Goal: Book appointment/travel/reservation: Book appointment/travel/reservation

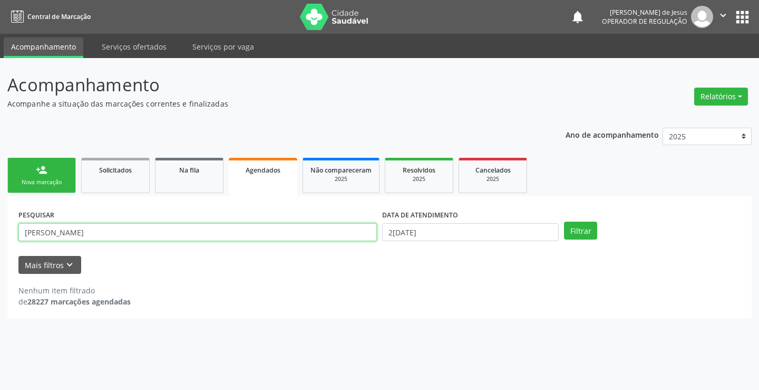
click at [345, 230] on input "[PERSON_NAME]" at bounding box center [197, 232] width 358 height 18
type input "709000876464213"
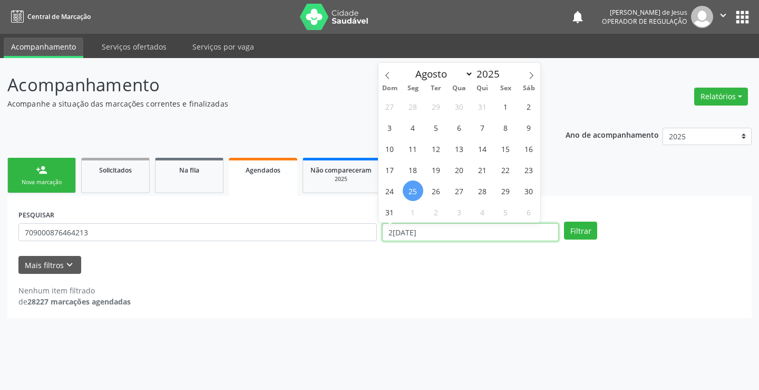
click at [498, 230] on input "2[DATE]" at bounding box center [470, 232] width 177 height 18
click at [564, 221] on button "Filtrar" at bounding box center [580, 230] width 33 height 18
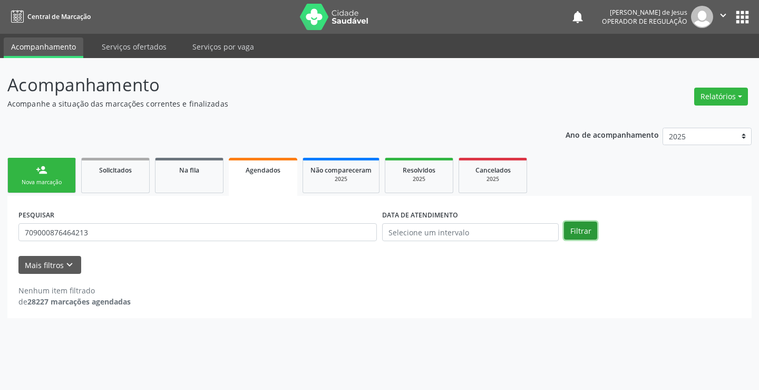
click at [583, 223] on button "Filtrar" at bounding box center [580, 230] width 33 height 18
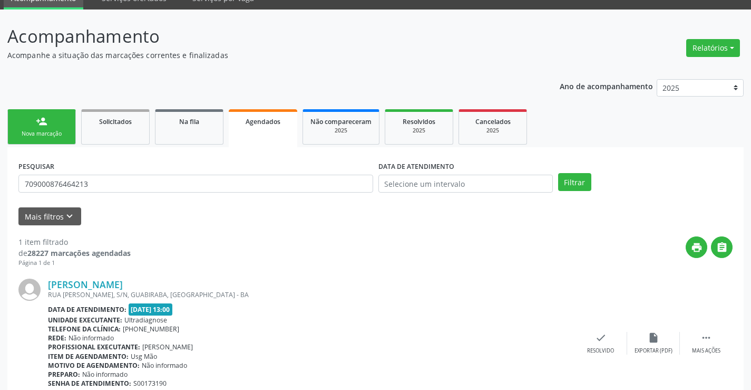
scroll to position [96, 0]
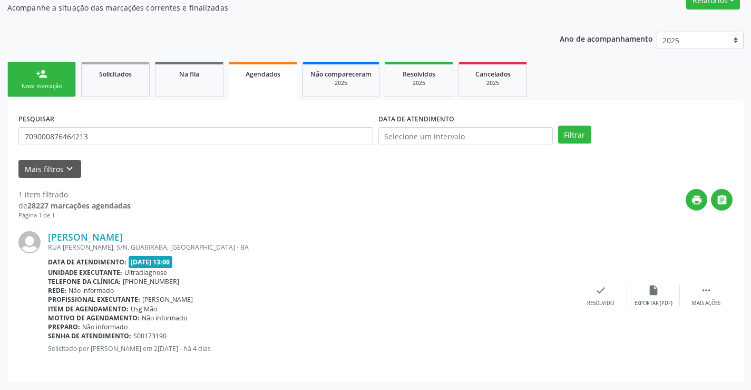
click at [53, 80] on link "person_add Nova marcação" at bounding box center [41, 79] width 69 height 35
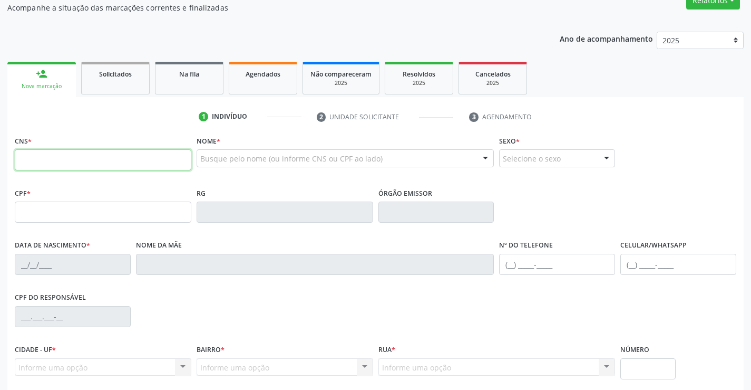
click at [36, 160] on input "text" at bounding box center [103, 159] width 177 height 21
type input "702 4055 8876 5122"
type input "2166256023"
type input "SSPBA"
type input "0[DATE]"
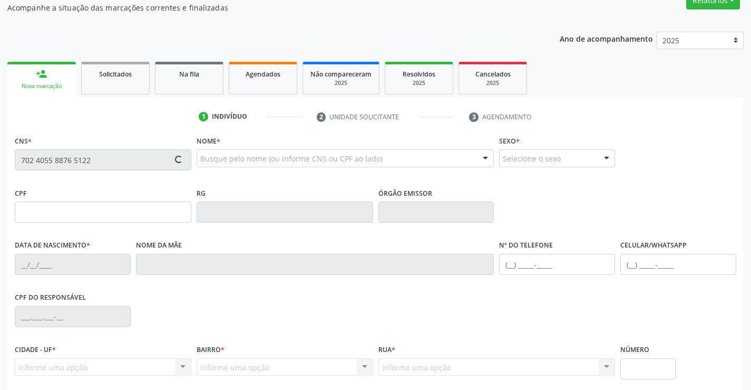
type input "[PHONE_NUMBER]"
type input "096.908.975-94"
type input "S/N"
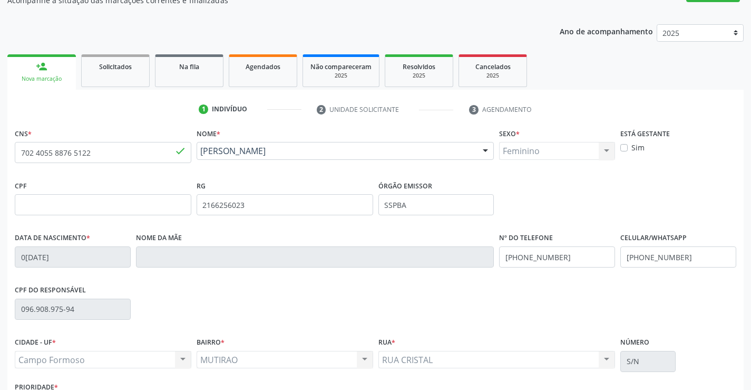
scroll to position [182, 0]
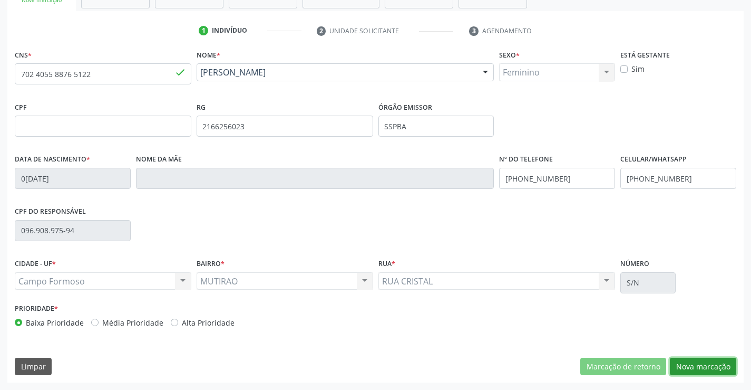
drag, startPoint x: 689, startPoint y: 368, endPoint x: 675, endPoint y: 366, distance: 14.4
click at [688, 368] on button "Nova marcação" at bounding box center [703, 366] width 66 height 18
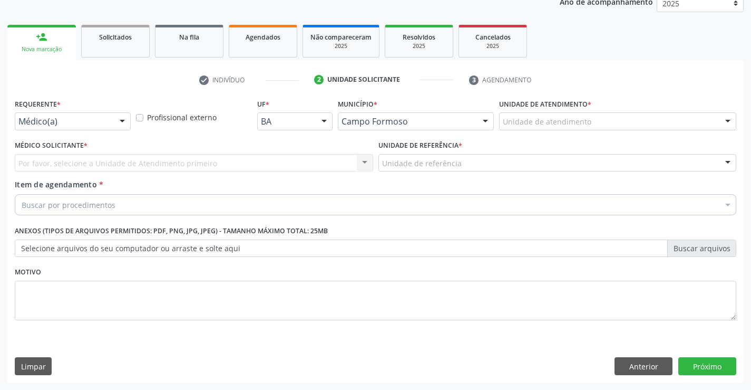
scroll to position [133, 0]
click at [121, 122] on div at bounding box center [122, 122] width 16 height 18
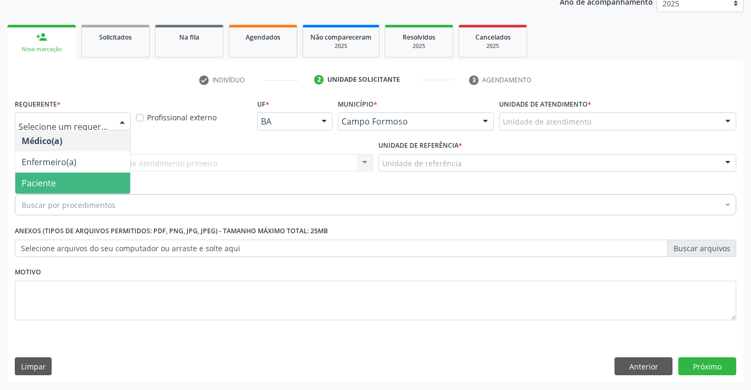
drag, startPoint x: 61, startPoint y: 188, endPoint x: 66, endPoint y: 164, distance: 23.7
click at [61, 186] on span "Paciente" at bounding box center [72, 182] width 115 height 21
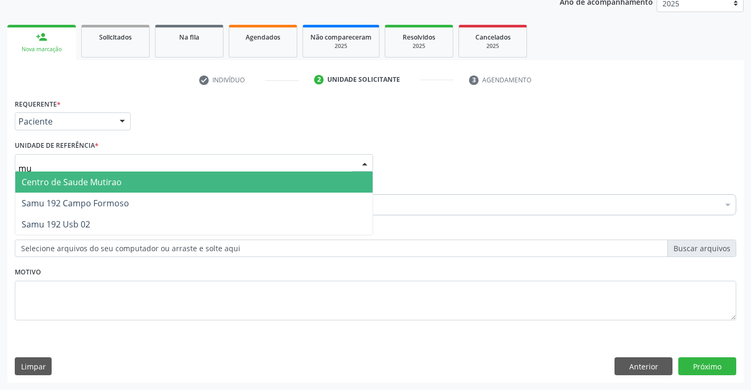
type input "mut"
click at [67, 179] on span "Centro de Saude Mutirao" at bounding box center [72, 182] width 100 height 12
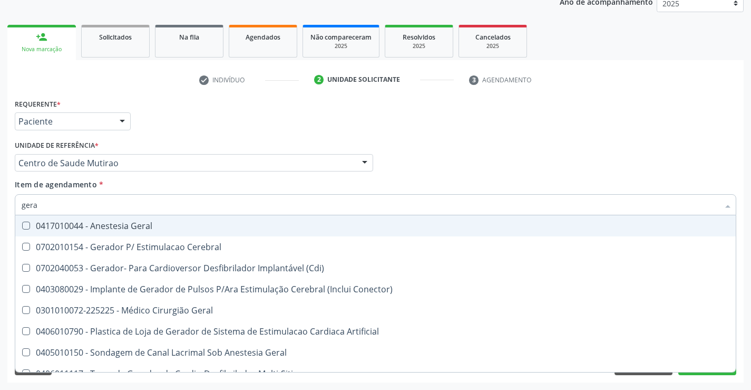
type input "geral"
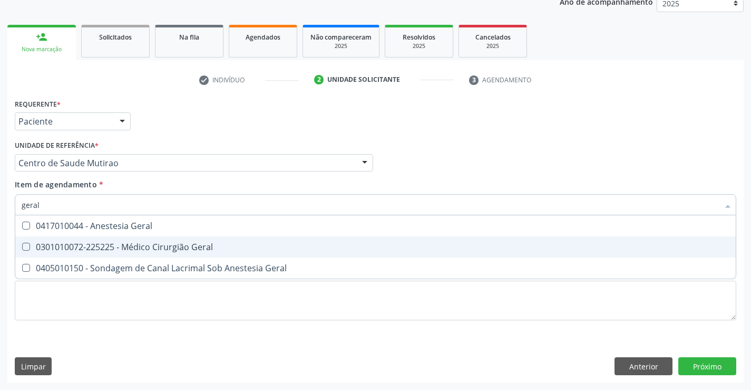
click at [124, 245] on div "0301010072-225225 - Médico Cirurgião Geral" at bounding box center [376, 246] width 708 height 8
checkbox Geral "true"
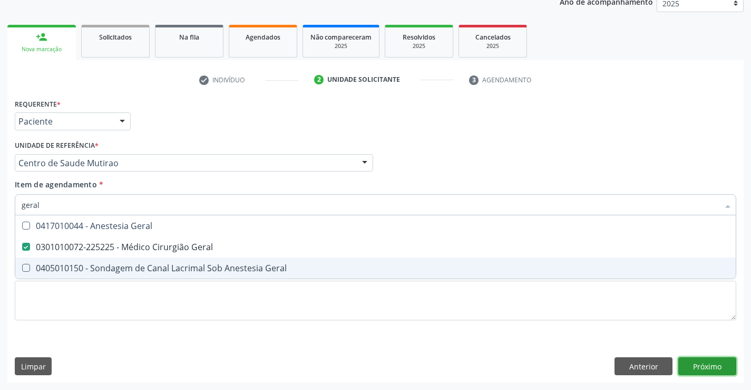
click at [708, 368] on div "Requerente * Paciente Médico(a) Enfermeiro(a) Paciente Nenhum resultado encontr…" at bounding box center [375, 239] width 736 height 286
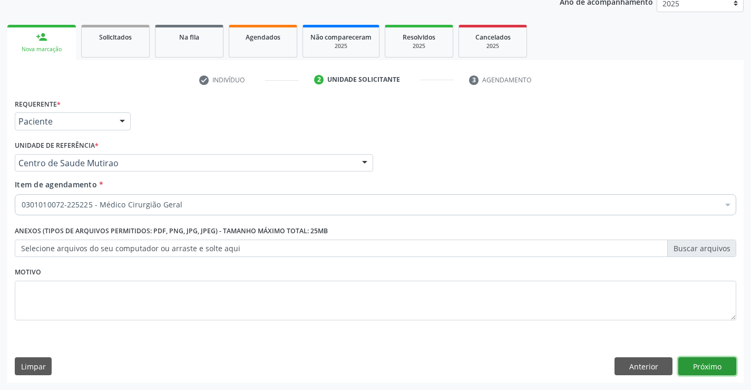
click at [703, 362] on button "Próximo" at bounding box center [707, 366] width 58 height 18
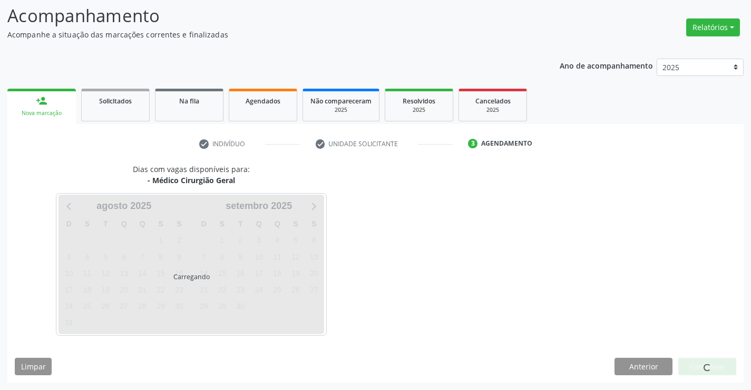
scroll to position [69, 0]
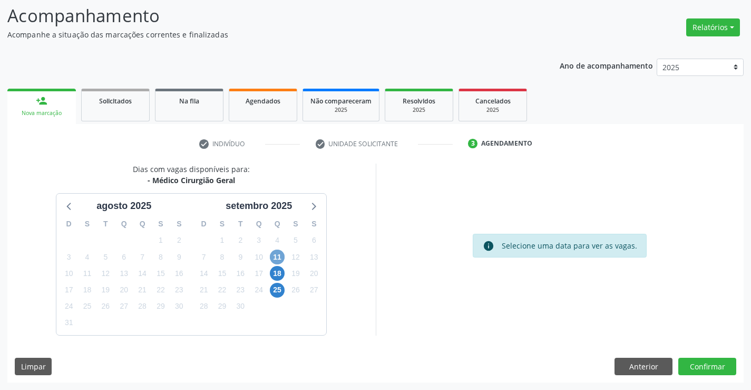
click at [275, 256] on span "11" at bounding box center [277, 256] width 15 height 15
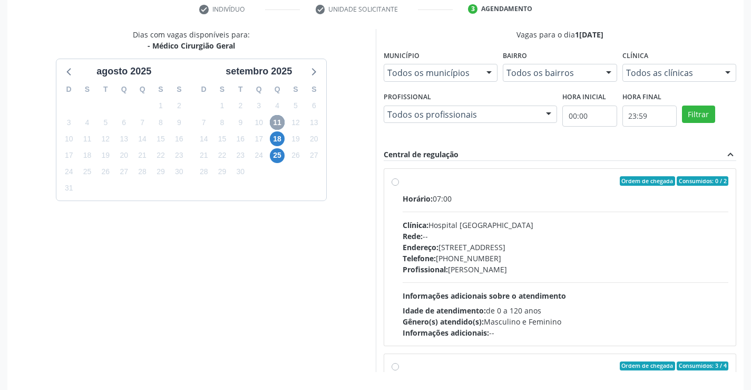
scroll to position [206, 0]
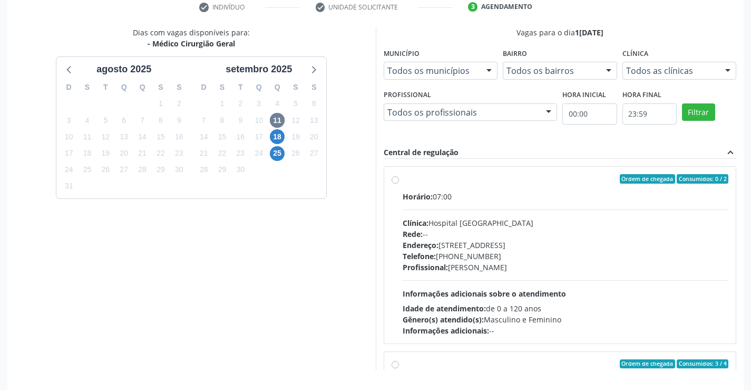
click at [403, 180] on label "Ordem de chegada Consumidos: 0 / 2 Horário: 07:00 Clínica: Hospital [GEOGRAPHIC…" at bounding box center [566, 255] width 326 height 162
click at [396, 180] on input "Ordem de chegada Consumidos: 0 / 2 Horário: 07:00 Clínica: Hospital [GEOGRAPHIC…" at bounding box center [395, 178] width 7 height 9
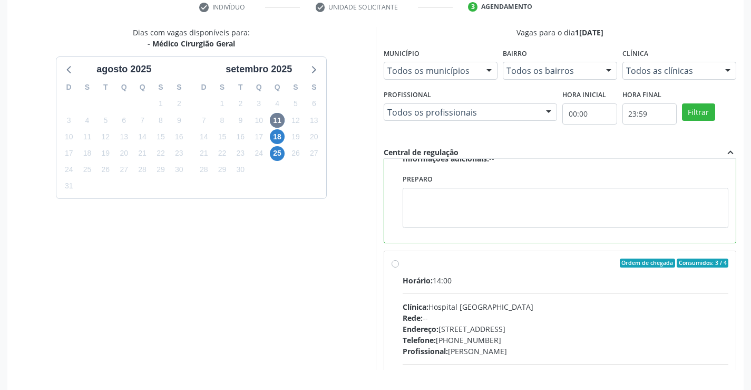
scroll to position [176, 0]
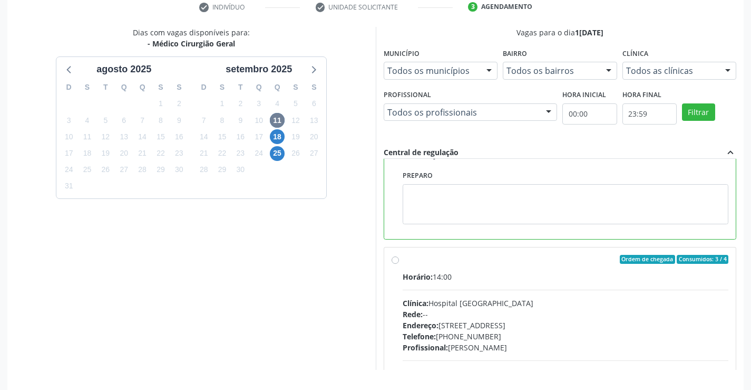
click at [403, 260] on label "Ordem de chegada Consumidos: 3 / 4 Horário: 14:00 Clínica: Hospital [GEOGRAPHIC…" at bounding box center [566, 336] width 326 height 162
click at [396, 260] on input "Ordem de chegada Consumidos: 3 / 4 Horário: 14:00 Clínica: Hospital [GEOGRAPHIC…" at bounding box center [395, 259] width 7 height 9
radio input "false"
radio input "true"
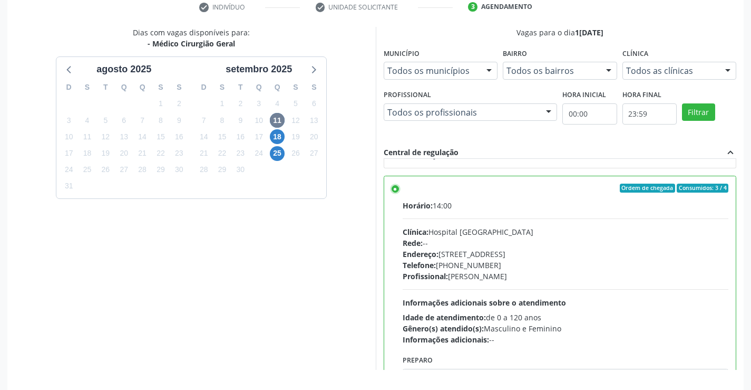
scroll to position [240, 0]
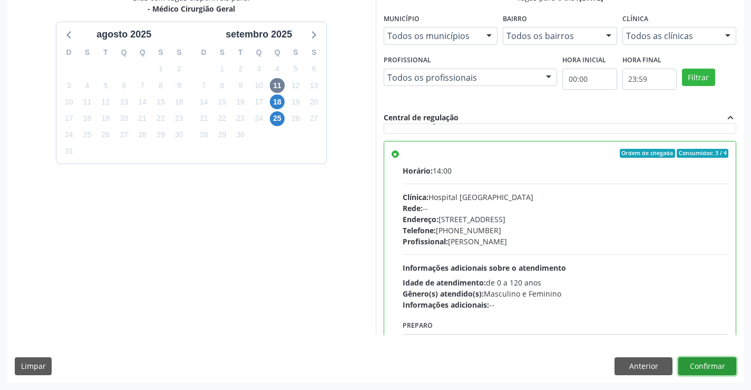
click at [707, 371] on button "Confirmar" at bounding box center [707, 366] width 58 height 18
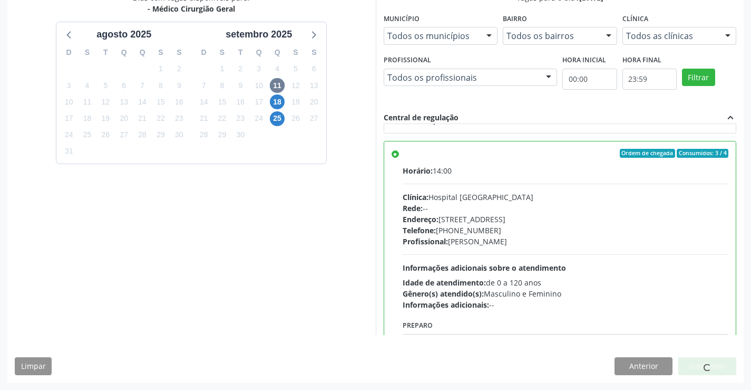
scroll to position [0, 0]
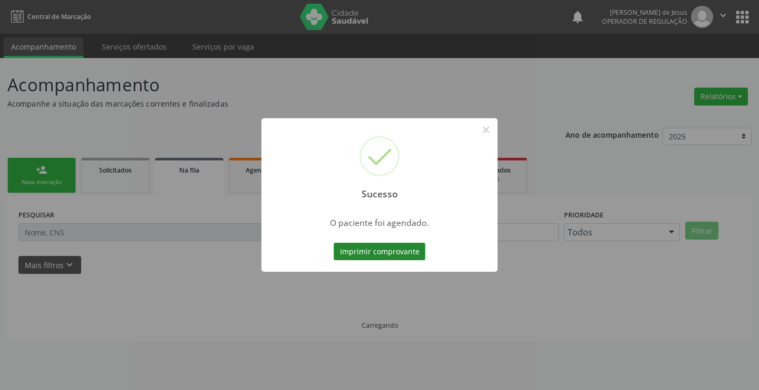
click at [397, 248] on button "Imprimir comprovante" at bounding box center [380, 251] width 92 height 18
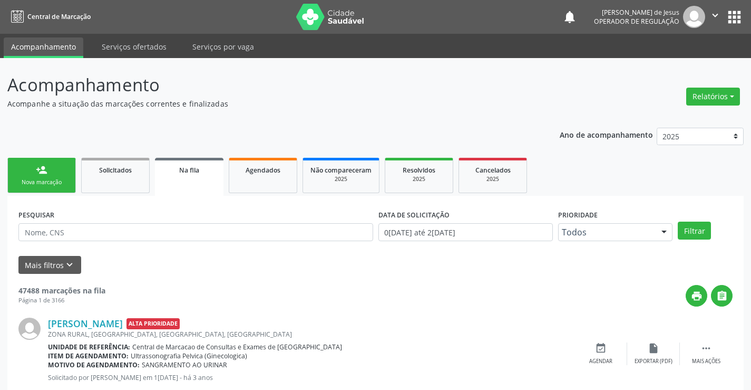
click at [51, 178] on link "person_add Nova marcação" at bounding box center [41, 175] width 69 height 35
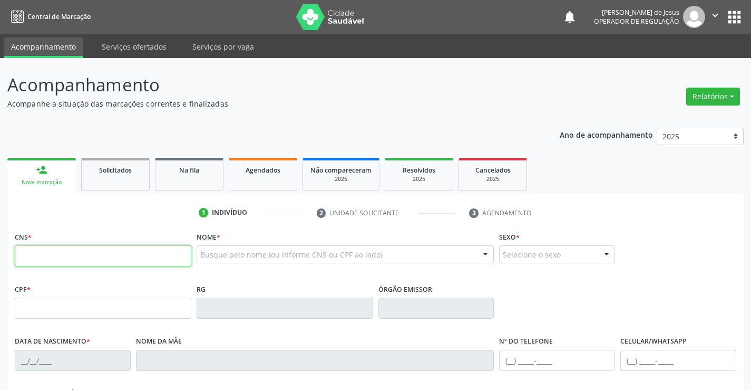
click at [37, 251] on input "text" at bounding box center [103, 255] width 177 height 21
type input "704 1001 5262 1071"
type input "1012586316"
type input "[DATE]"
type input "[PHONE_NUMBER]"
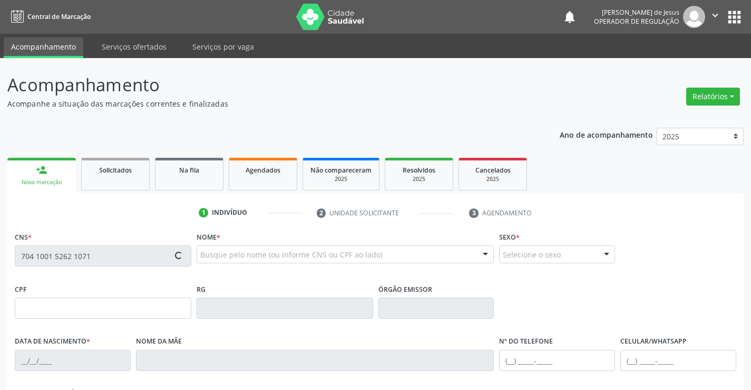
type input "006.722.575-64"
type input "S/N"
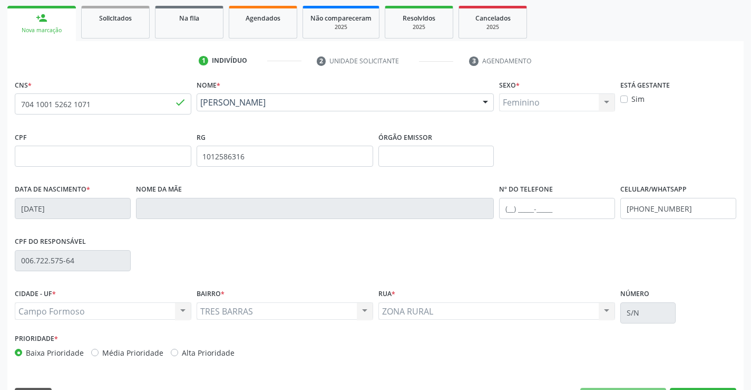
scroll to position [156, 0]
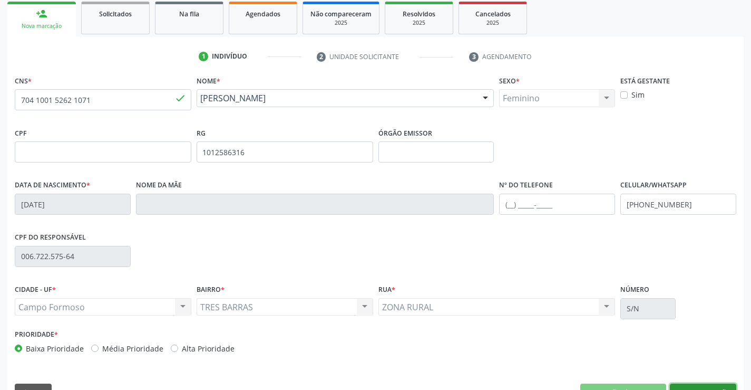
click at [678, 382] on div "CNS * 704 1001 5262 [GEOGRAPHIC_DATA] * [PERSON_NAME] [PERSON_NAME] dos Santos …" at bounding box center [375, 240] width 736 height 335
click at [682, 387] on button "Nova marcação" at bounding box center [703, 392] width 66 height 18
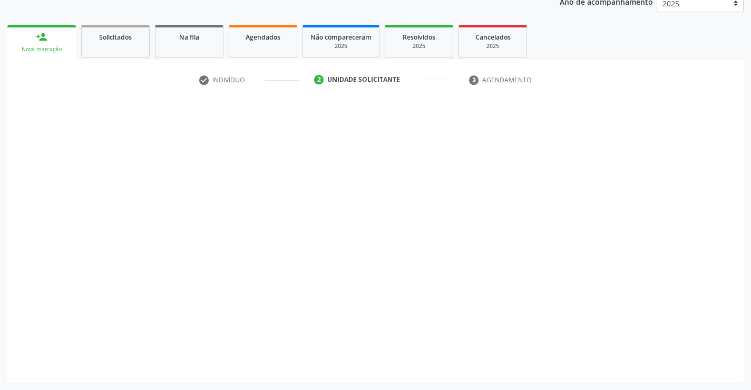
scroll to position [133, 0]
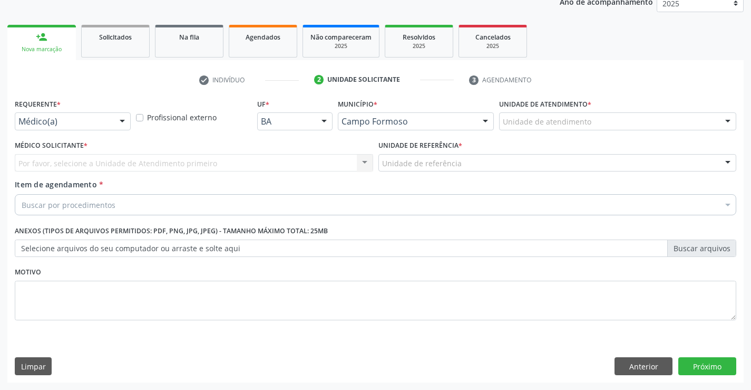
click at [120, 121] on div at bounding box center [122, 122] width 16 height 18
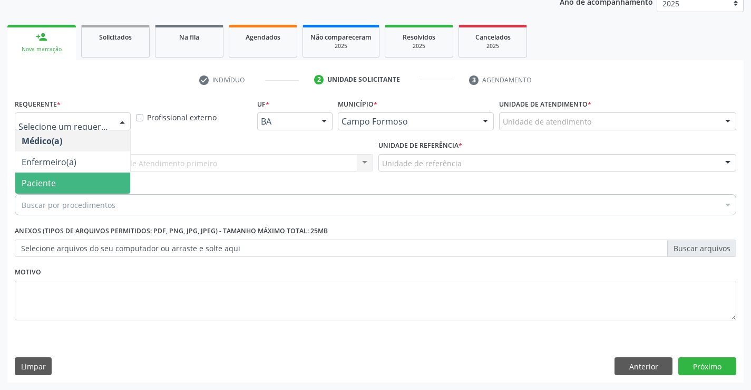
click at [48, 175] on span "Paciente" at bounding box center [72, 182] width 115 height 21
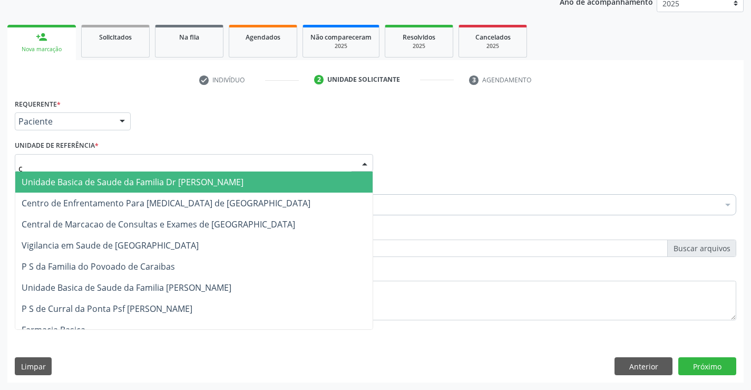
type input "ce"
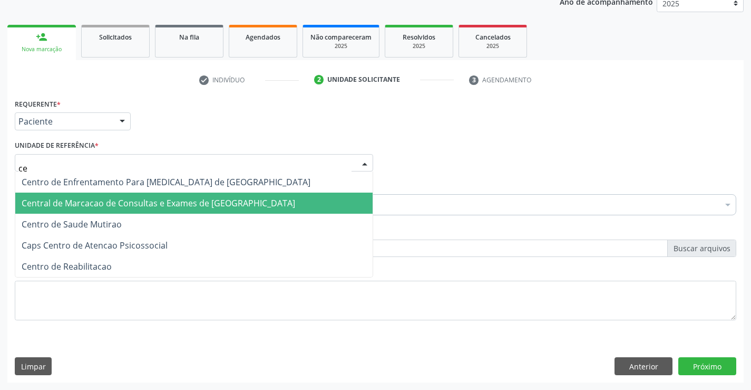
click at [68, 199] on span "Central de Marcacao de Consultas e Exames de [GEOGRAPHIC_DATA]" at bounding box center [159, 203] width 274 height 12
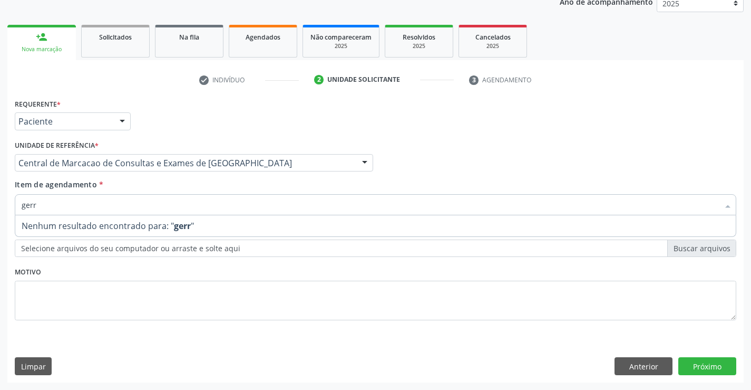
type input "ger"
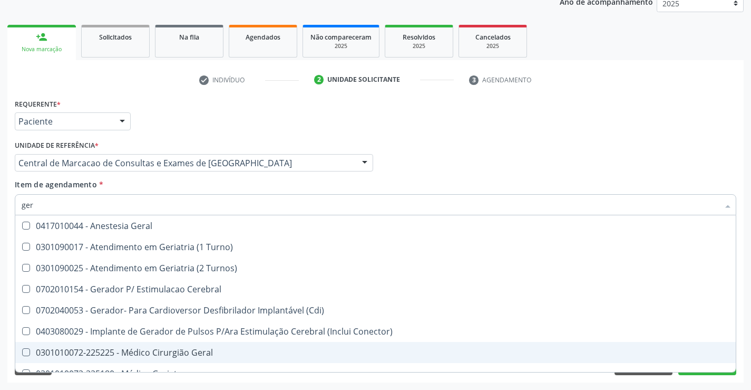
click at [132, 348] on div "0301010072-225225 - Médico Cirurgião Geral" at bounding box center [376, 352] width 708 height 8
checkbox Geral "true"
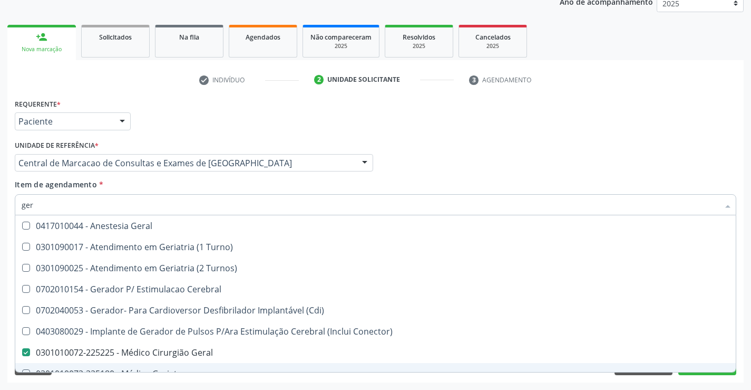
click at [694, 371] on div "0301010072-225180 - Médico Geriatra" at bounding box center [376, 373] width 708 height 8
checkbox Geriatra "true"
click at [696, 373] on button "Próximo" at bounding box center [707, 366] width 58 height 18
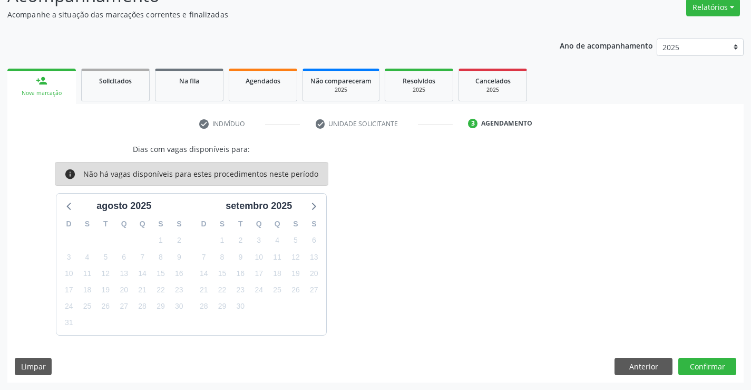
scroll to position [0, 0]
